Goal: Information Seeking & Learning: Understand process/instructions

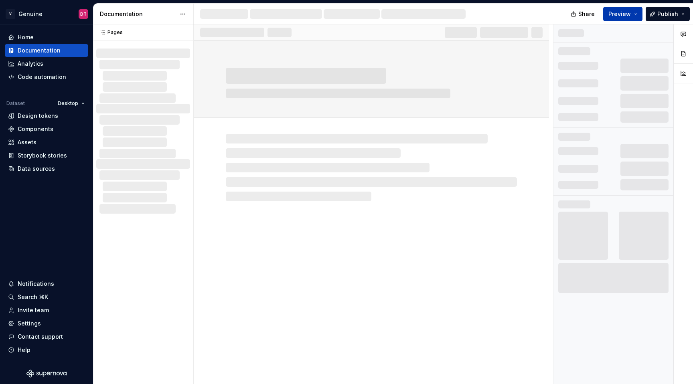
click at [639, 17] on button "Preview" at bounding box center [622, 14] width 39 height 14
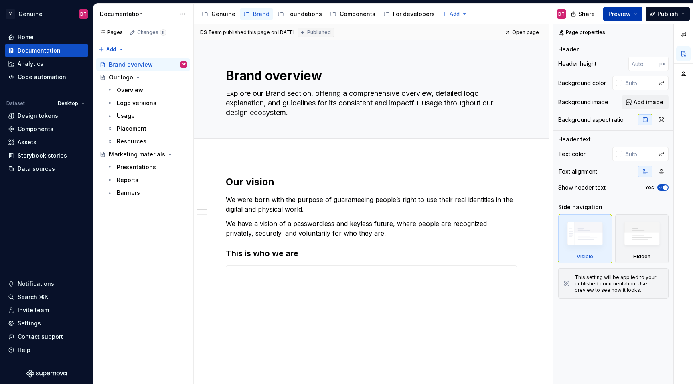
click at [626, 12] on span "Preview" at bounding box center [619, 14] width 22 height 8
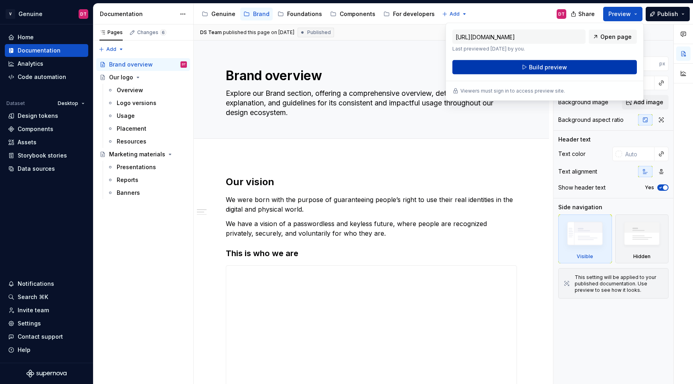
click at [560, 61] on button "Build preview" at bounding box center [544, 67] width 184 height 14
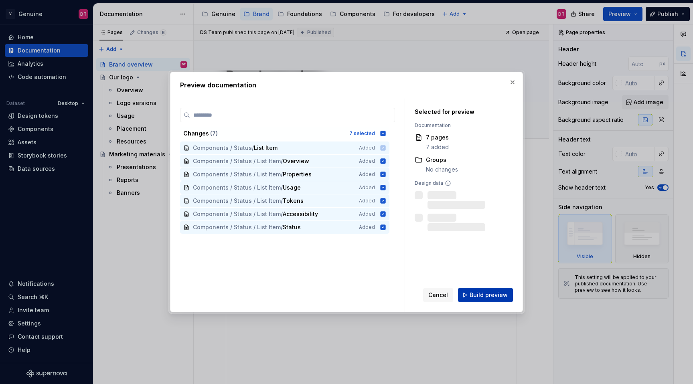
click at [485, 295] on span "Build preview" at bounding box center [488, 295] width 38 height 8
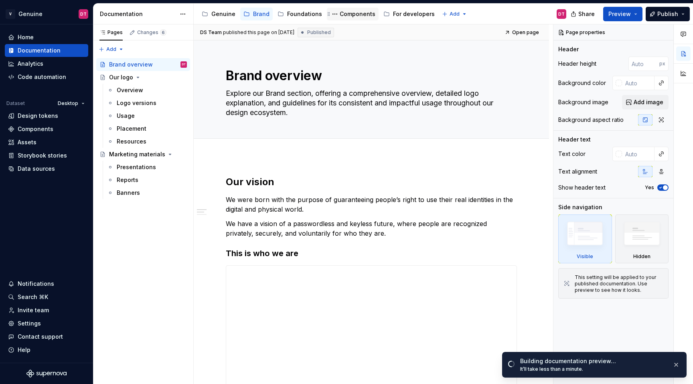
click at [342, 16] on div "Components" at bounding box center [357, 14] width 36 height 8
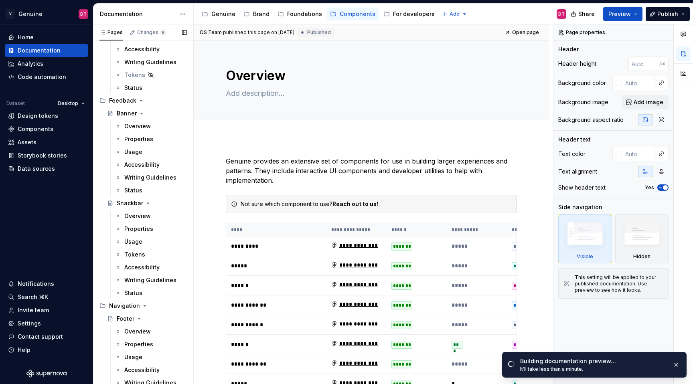
scroll to position [1569, 0]
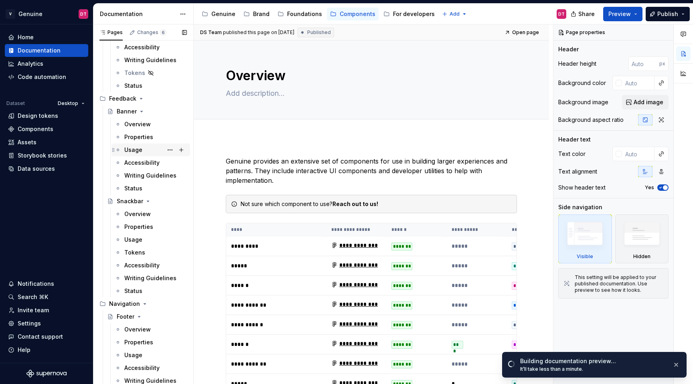
click at [141, 144] on div "Usage" at bounding box center [155, 149] width 63 height 11
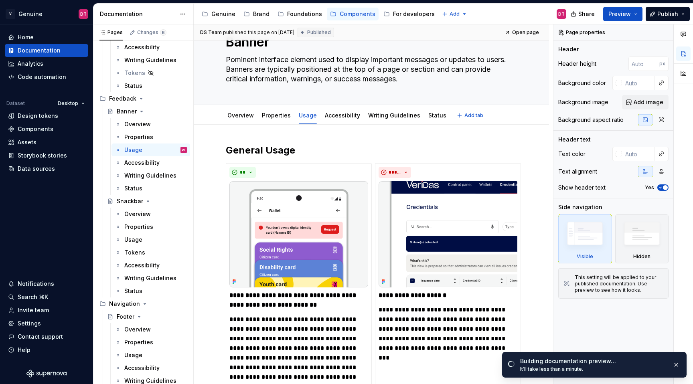
type textarea "*"
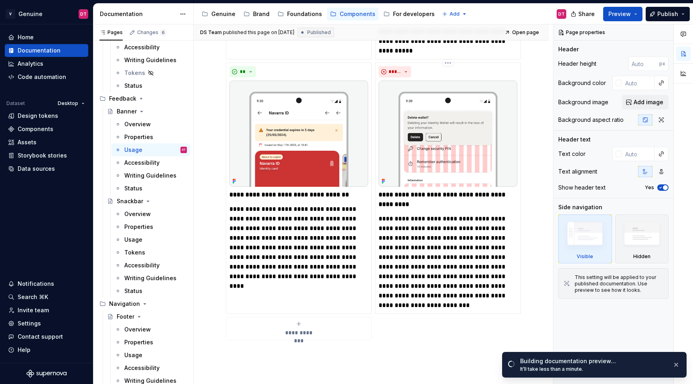
scroll to position [797, 0]
